Goal: Information Seeking & Learning: Learn about a topic

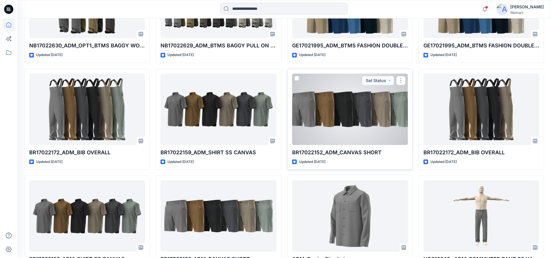
scroll to position [1100, 0]
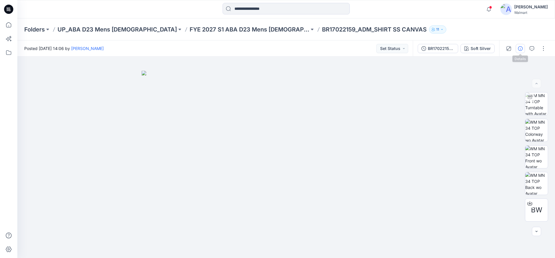
click at [520, 49] on icon "button" at bounding box center [520, 48] width 5 height 5
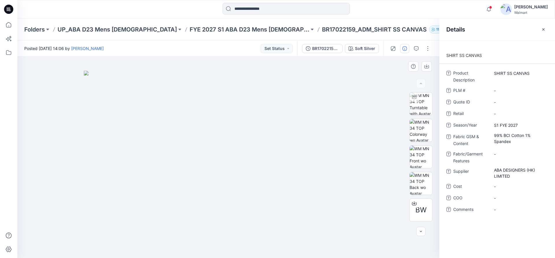
click at [325, 80] on img at bounding box center [228, 165] width 289 height 188
click at [273, 148] on img at bounding box center [228, 165] width 289 height 188
click at [422, 135] on img at bounding box center [421, 130] width 23 height 23
